Goal: Obtain resource: Download file/media

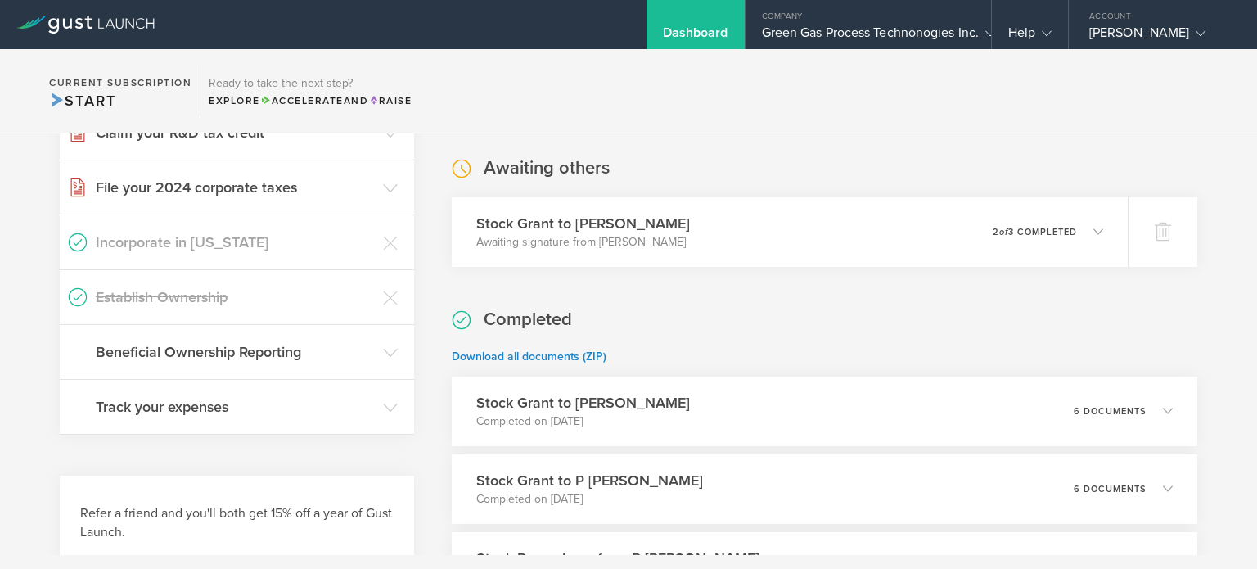
scroll to position [458, 0]
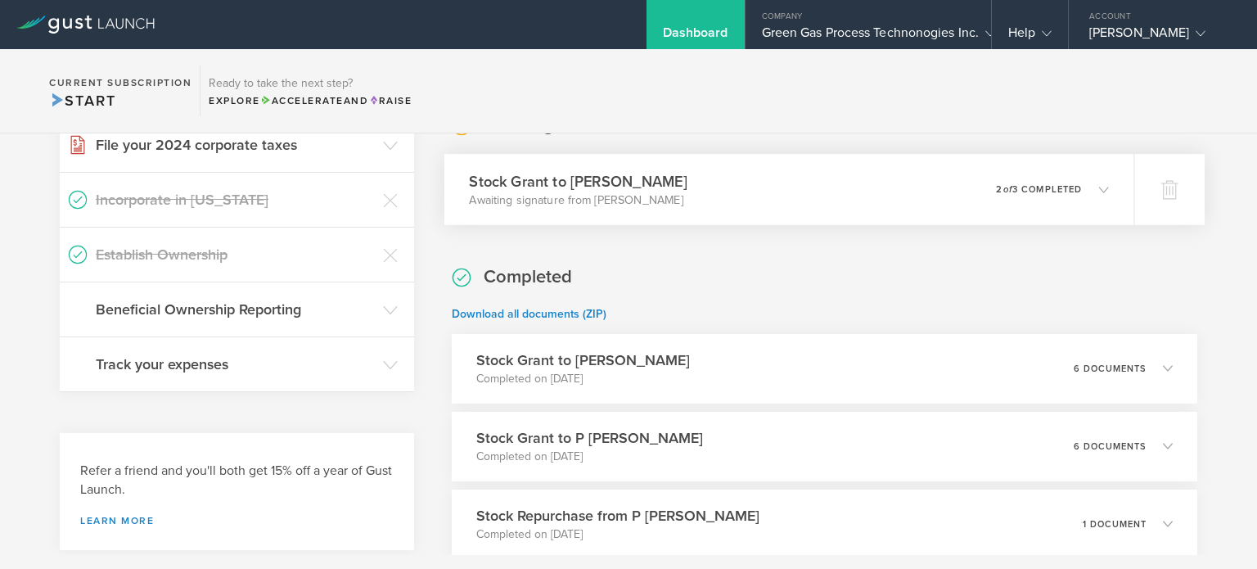
click at [684, 205] on p "Awaiting signature from [PERSON_NAME]" at bounding box center [578, 199] width 218 height 16
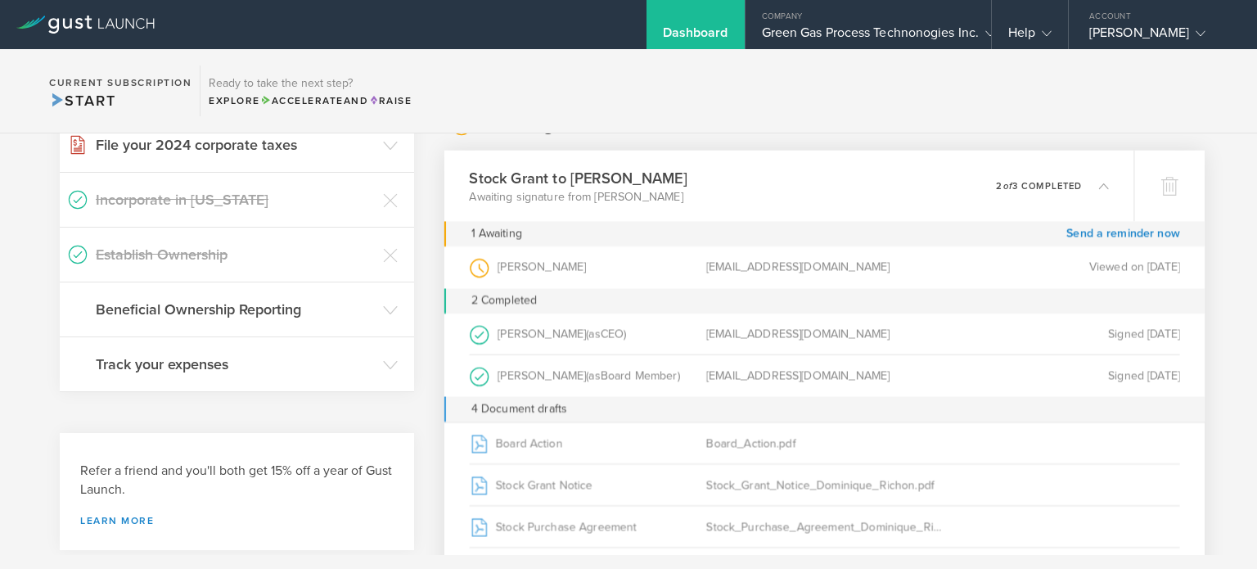
click at [624, 338] on span "CEO" at bounding box center [612, 333] width 24 height 14
click at [578, 326] on div "[PERSON_NAME] (as CEO )" at bounding box center [587, 333] width 236 height 41
click at [1074, 331] on div "Signed [DATE]" at bounding box center [1061, 333] width 236 height 41
click at [470, 329] on circle at bounding box center [479, 334] width 18 height 18
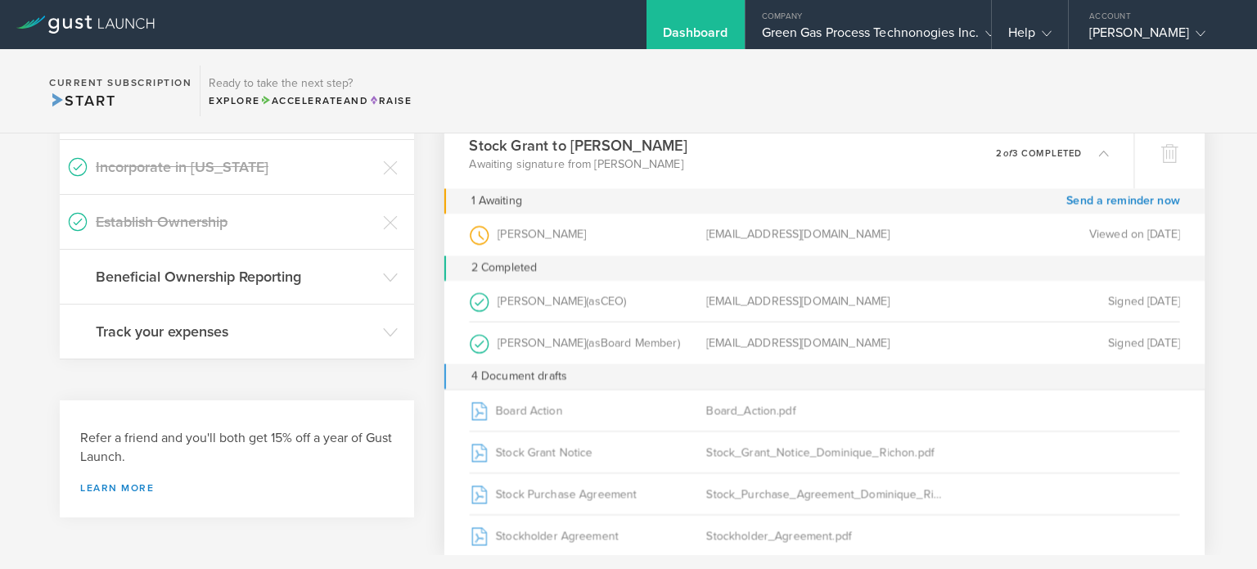
scroll to position [589, 0]
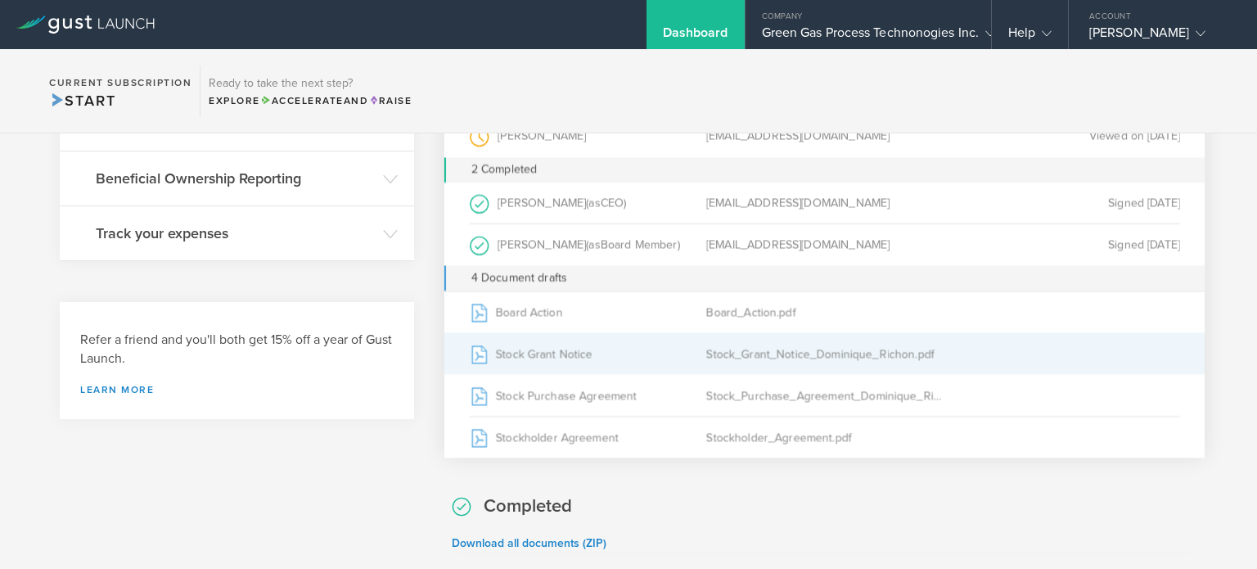
click at [511, 346] on div "Stock Grant Notice" at bounding box center [587, 353] width 236 height 41
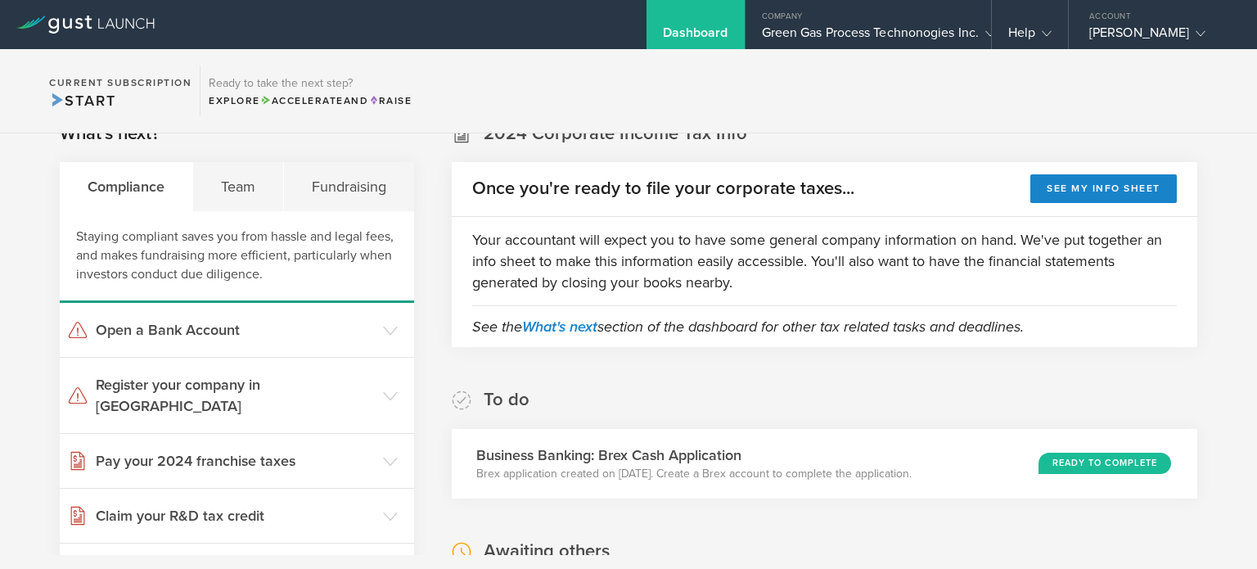
scroll to position [0, 0]
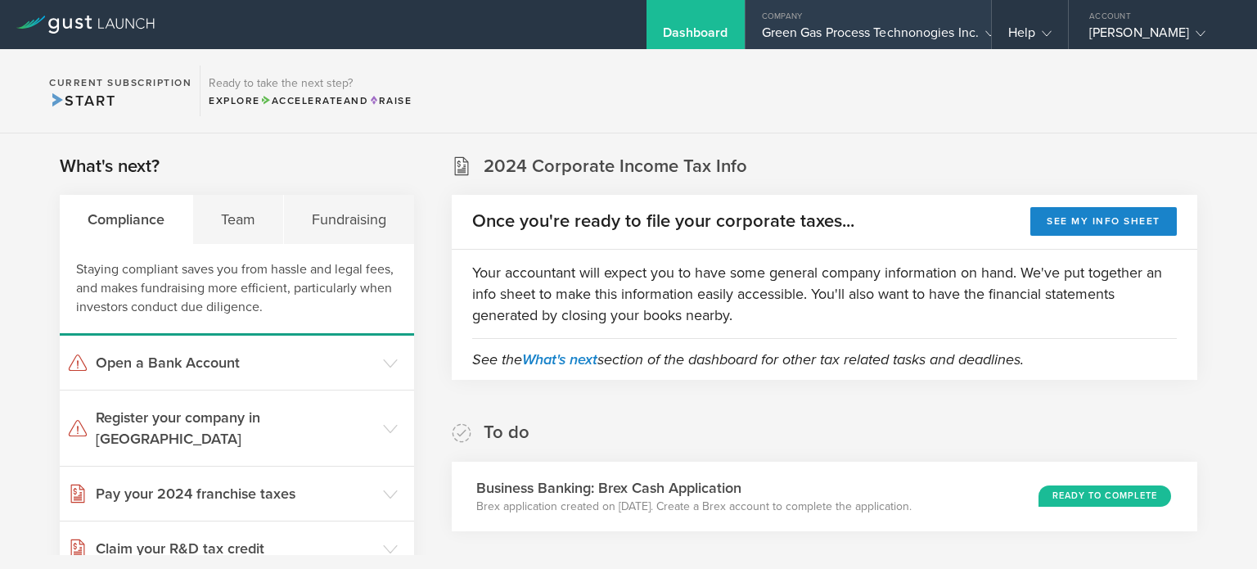
click at [804, 35] on div "Green Gas Process Technonogies Inc." at bounding box center [868, 37] width 213 height 25
